Goal: Transaction & Acquisition: Purchase product/service

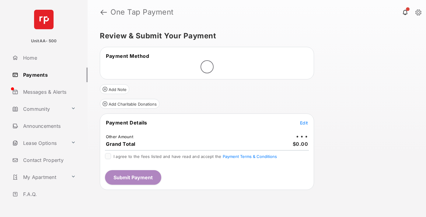
click at [304, 123] on span "Edit" at bounding box center [304, 122] width 8 height 5
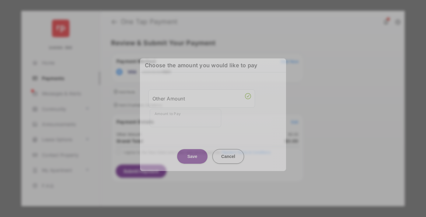
click at [202, 98] on div "Other Amount" at bounding box center [202, 98] width 99 height 10
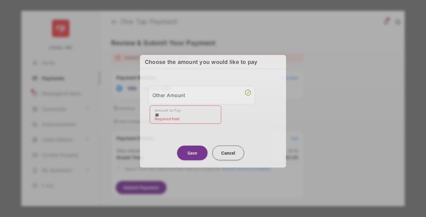
type input "**"
click at [192, 151] on button "Save" at bounding box center [192, 153] width 30 height 15
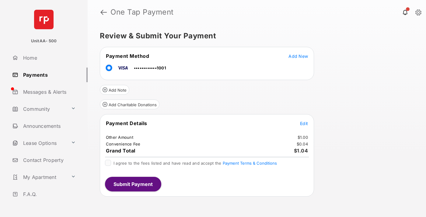
click at [304, 123] on span "Edit" at bounding box center [304, 123] width 8 height 5
click at [133, 184] on button "Submit Payment" at bounding box center [133, 184] width 56 height 15
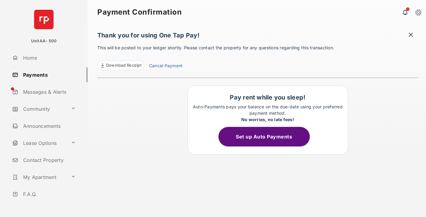
click at [48, 75] on link "Payments" at bounding box center [49, 75] width 78 height 15
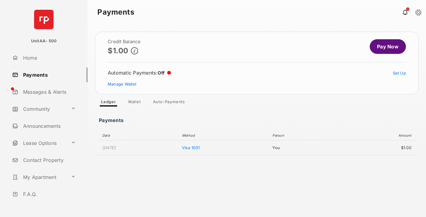
click at [386, 47] on link "Pay Now" at bounding box center [388, 46] width 36 height 15
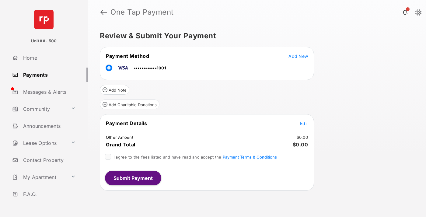
click at [304, 123] on span "Edit" at bounding box center [304, 123] width 8 height 5
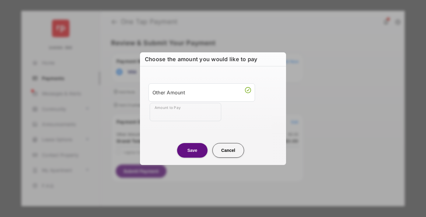
click at [202, 92] on div "Other Amount" at bounding box center [202, 92] width 99 height 10
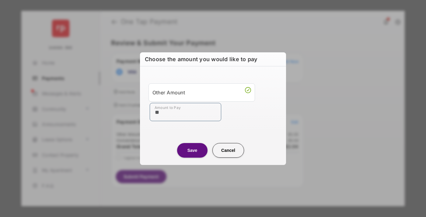
type input "**"
click at [192, 150] on button "Save" at bounding box center [192, 150] width 30 height 15
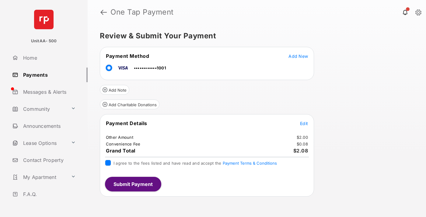
click at [133, 184] on button "Submit Payment" at bounding box center [133, 184] width 56 height 15
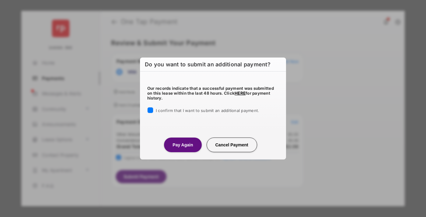
click at [183, 145] on button "Pay Again" at bounding box center [182, 145] width 37 height 15
